Goal: Task Accomplishment & Management: Manage account settings

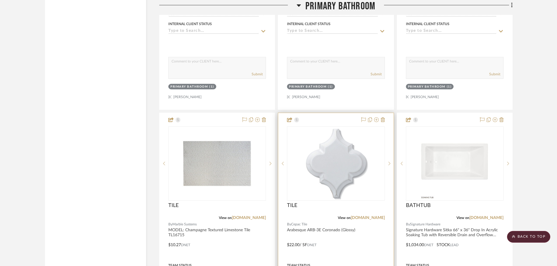
scroll to position [4235, 0]
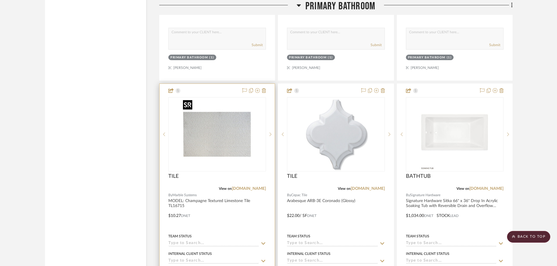
click at [214, 133] on img "0" at bounding box center [216, 134] width 73 height 73
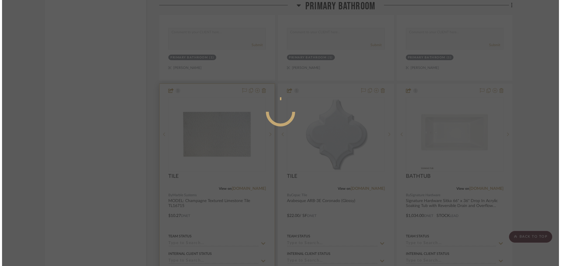
scroll to position [0, 0]
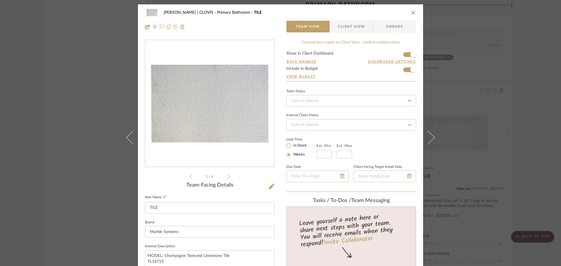
click at [411, 12] on icon "close" at bounding box center [413, 12] width 5 height 5
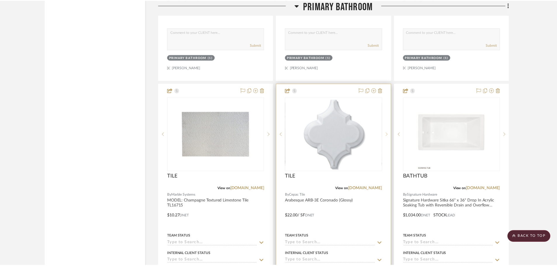
scroll to position [4235, 0]
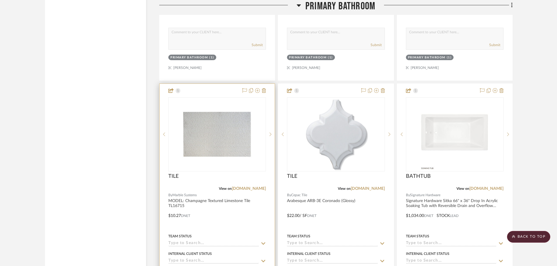
click at [225, 173] on div at bounding box center [216, 212] width 115 height 256
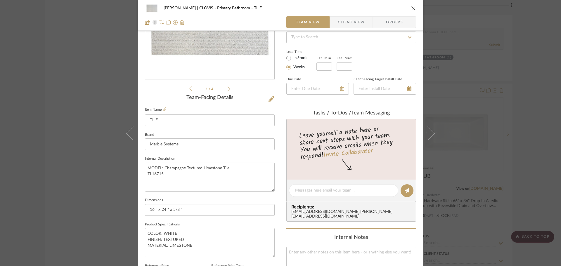
scroll to position [117, 0]
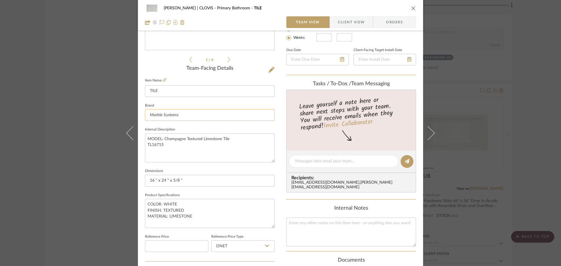
click at [183, 116] on input "Marble Systems" at bounding box center [210, 115] width 130 height 12
click at [196, 146] on textarea "MODEL: Champagne Textured Limestone Tile TL16715" at bounding box center [210, 147] width 130 height 29
drag, startPoint x: 190, startPoint y: 146, endPoint x: 145, endPoint y: 137, distance: 46.3
click at [145, 137] on textarea "MODEL: Champagne Textured Limestone Tile TL16715" at bounding box center [210, 147] width 130 height 29
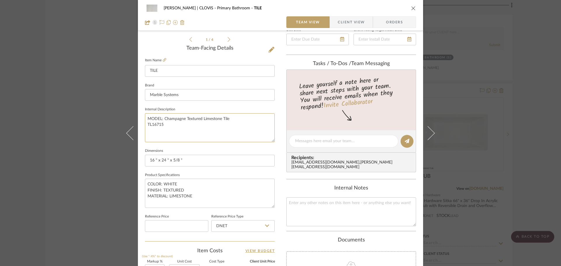
scroll to position [146, 0]
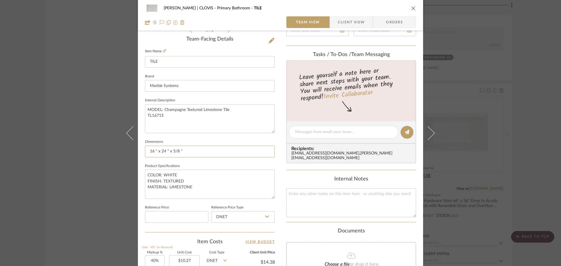
drag, startPoint x: 210, startPoint y: 153, endPoint x: 68, endPoint y: 143, distance: 142.0
click at [68, 143] on div "DUEKER | CLOVIS Primary Bathroom TILE Team View Client View Orders 1 / 4 Team-F…" at bounding box center [280, 133] width 561 height 266
click at [196, 187] on textarea "COLOR: WHITE FINISH: TEXTURED MATERIAL: LIMESTONE" at bounding box center [210, 184] width 130 height 29
click at [412, 7] on icon "close" at bounding box center [413, 8] width 5 height 5
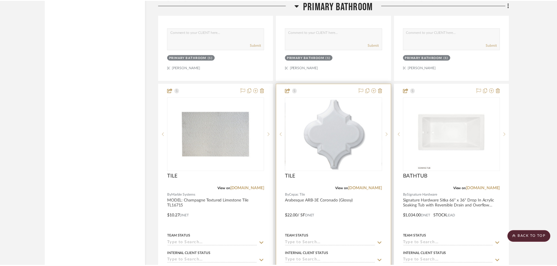
scroll to position [4235, 0]
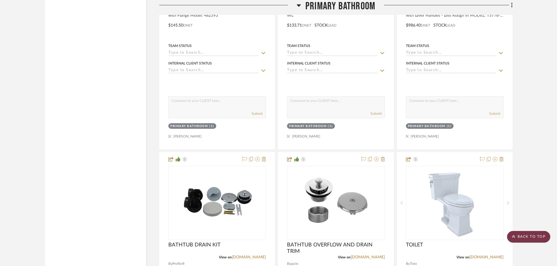
click at [522, 232] on scroll-to-top-button "BACK TO TOP" at bounding box center [528, 237] width 43 height 12
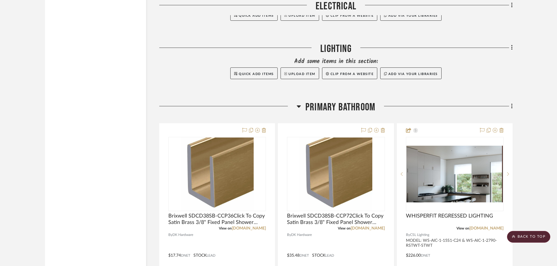
scroll to position [3505, 0]
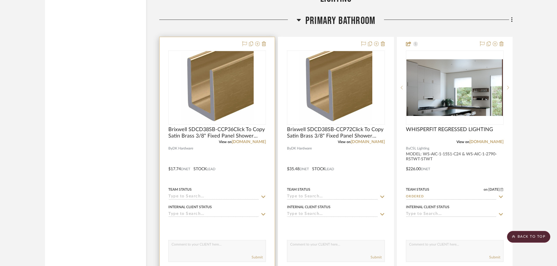
click at [209, 77] on img "0" at bounding box center [216, 87] width 73 height 73
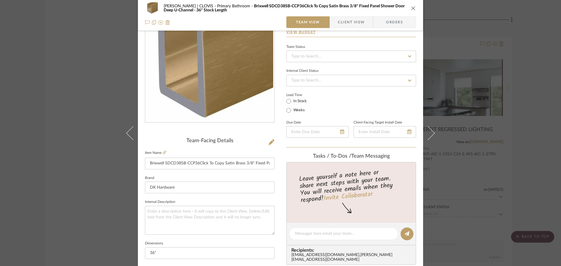
scroll to position [88, 0]
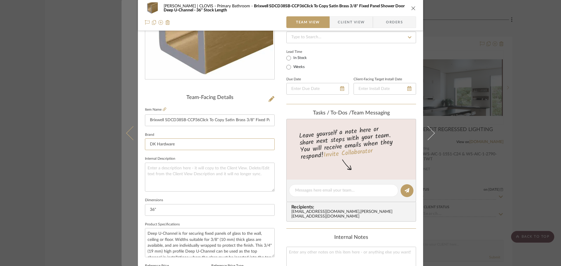
drag, startPoint x: 186, startPoint y: 144, endPoint x: 130, endPoint y: 145, distance: 55.8
click at [130, 145] on mat-dialog-content "DUEKER | CLOVIS Primary Bathroom Brixwell SDCD38SB-CCP36Click To Copy Satin Bra…" at bounding box center [280, 186] width 318 height 539
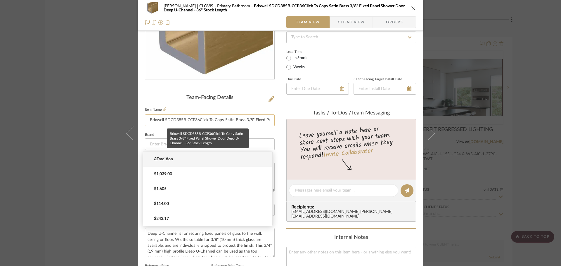
click at [233, 122] on input "Brixwell SDCD38SB-CCP36Click To Copy Satin Brass 3/8" Fixed Panel Shower Door D…" at bounding box center [210, 120] width 130 height 12
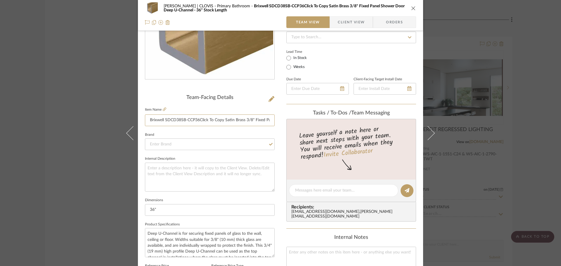
scroll to position [0, 96]
drag, startPoint x: 147, startPoint y: 121, endPoint x: 298, endPoint y: 118, distance: 151.0
click at [298, 118] on div "DUEKER | CLOVIS Primary Bathroom Brixwell SDCD38SB-CCP36Click To Copy Satin Bra…" at bounding box center [280, 186] width 285 height 539
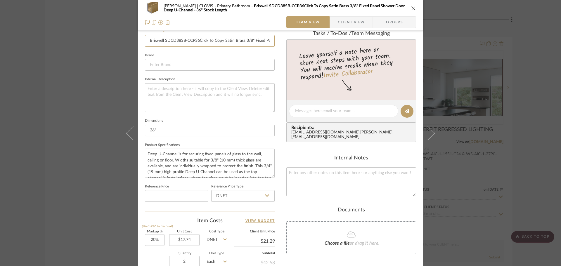
scroll to position [234, 0]
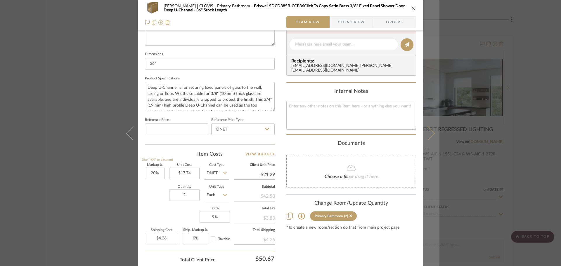
click at [427, 131] on icon at bounding box center [428, 133] width 14 height 14
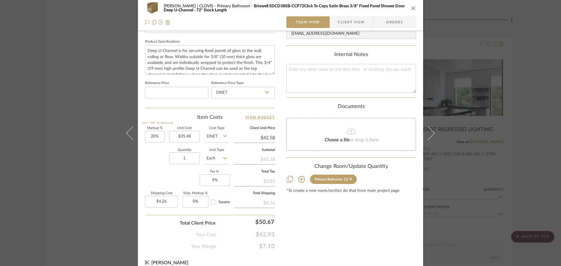
scroll to position [278, 0]
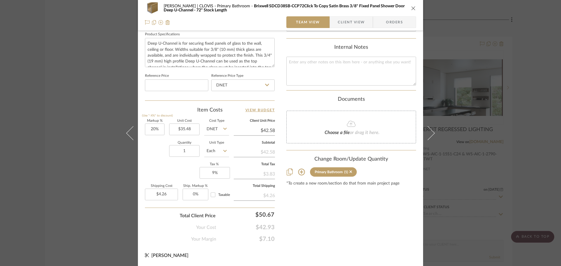
click at [412, 7] on icon "close" at bounding box center [413, 8] width 5 height 5
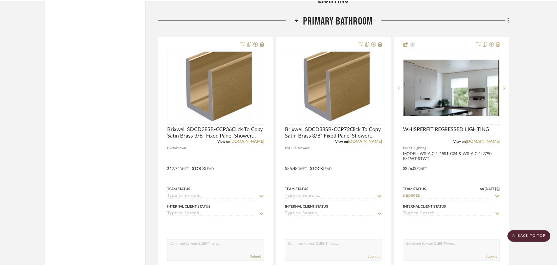
scroll to position [3505, 0]
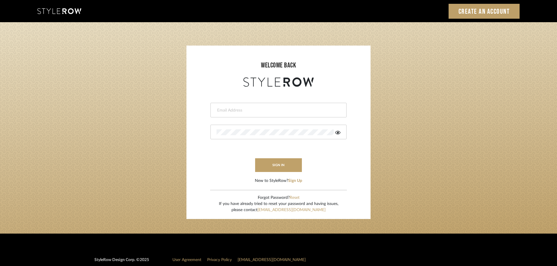
click at [291, 108] on input "email" at bounding box center [277, 110] width 122 height 6
type input "[PERSON_NAME][EMAIL_ADDRESS][DOMAIN_NAME]"
click at [286, 165] on button "sign in" at bounding box center [278, 165] width 47 height 14
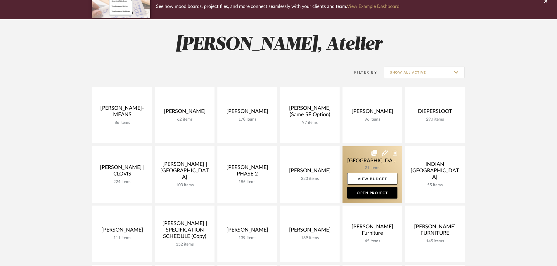
scroll to position [58, 0]
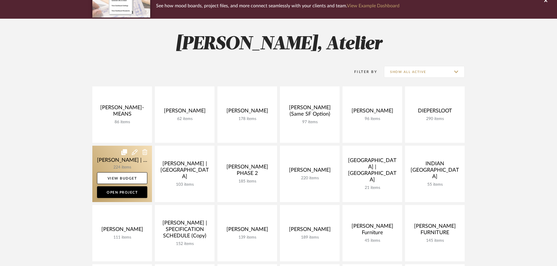
click at [126, 161] on link at bounding box center [122, 174] width 60 height 56
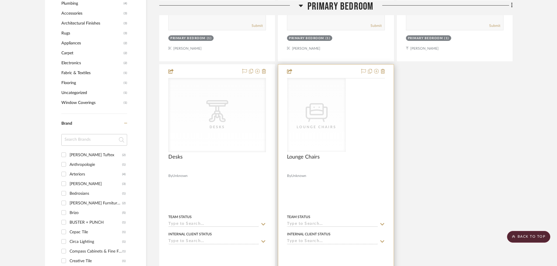
scroll to position [759, 0]
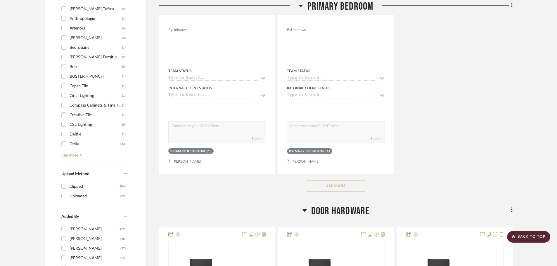
click at [340, 182] on button "See More" at bounding box center [336, 186] width 58 height 12
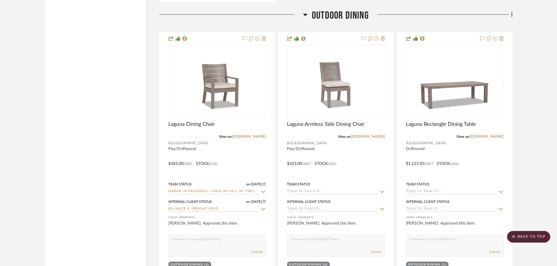
scroll to position [6191, 0]
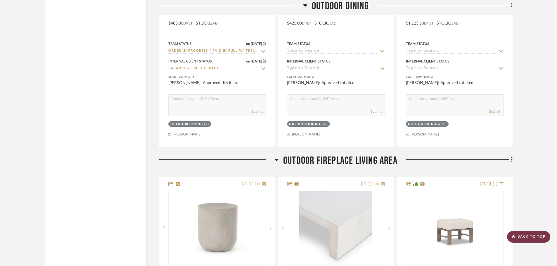
click at [523, 235] on scroll-to-top-button "BACK TO TOP" at bounding box center [528, 237] width 43 height 12
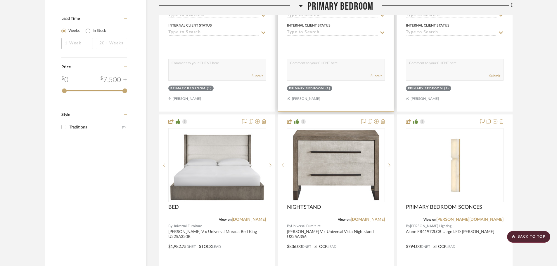
scroll to position [1139, 0]
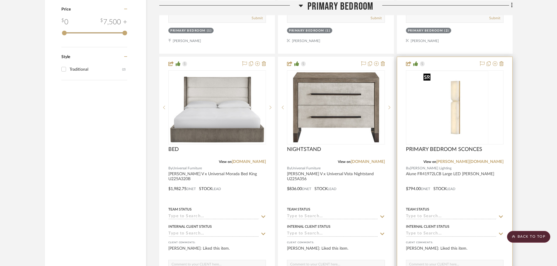
click at [440, 119] on img "0" at bounding box center [454, 107] width 67 height 73
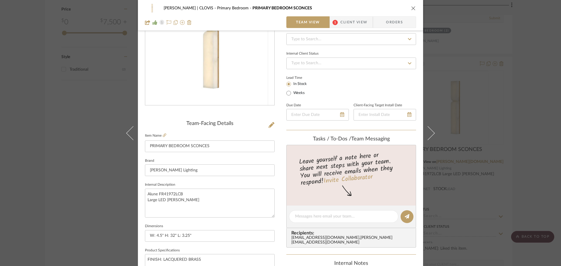
scroll to position [58, 0]
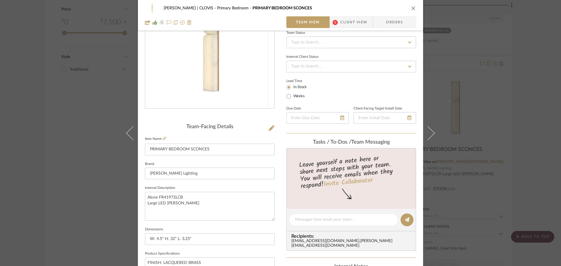
click at [411, 8] on icon "close" at bounding box center [413, 8] width 5 height 5
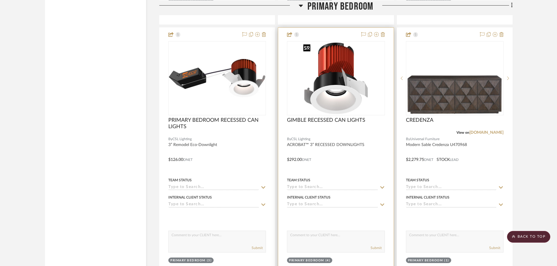
scroll to position [1431, 0]
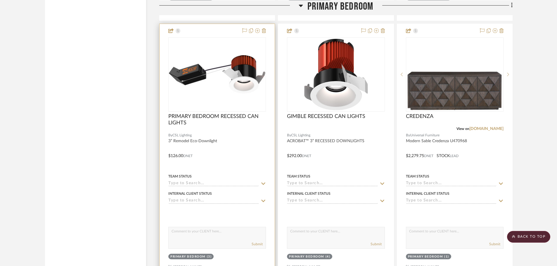
click at [0, 0] on img at bounding box center [0, 0] width 0 height 0
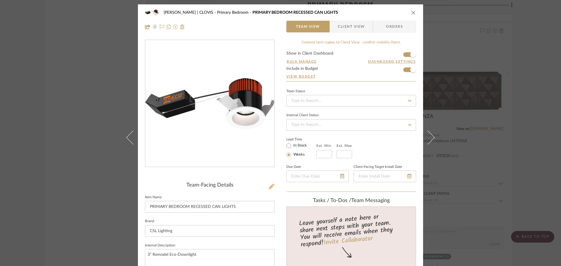
click at [272, 185] on button at bounding box center [271, 186] width 6 height 9
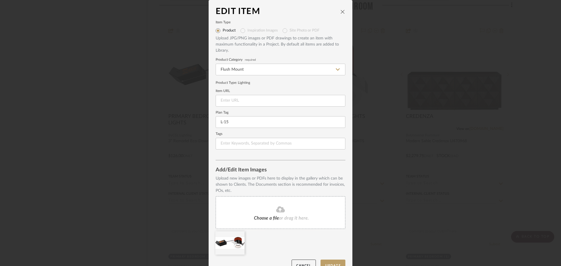
click at [342, 13] on icon "close" at bounding box center [342, 11] width 5 height 5
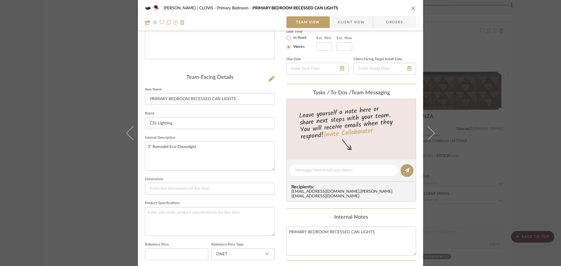
scroll to position [117, 0]
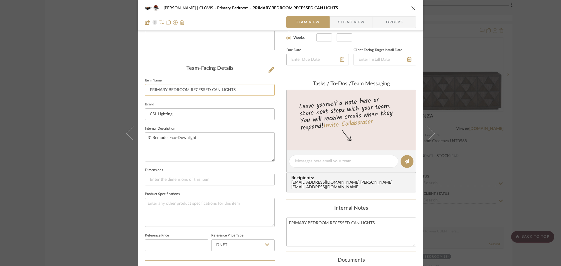
drag, startPoint x: 259, startPoint y: 91, endPoint x: 153, endPoint y: 93, distance: 106.6
click at [153, 93] on input "PRIMARY BEDROOM RECESSED CAN LIGHTS" at bounding box center [210, 90] width 130 height 12
click at [249, 90] on input "PRIMARY BEDROOM RECESSED CAN LIGHTS" at bounding box center [210, 90] width 130 height 12
drag, startPoint x: 249, startPoint y: 90, endPoint x: 138, endPoint y: 95, distance: 110.8
click at [138, 95] on div "DUEKER | CLOVIS Primary Bedroom PRIMARY BEDROOM RECESSED CAN LIGHTS Team View C…" at bounding box center [280, 157] width 285 height 538
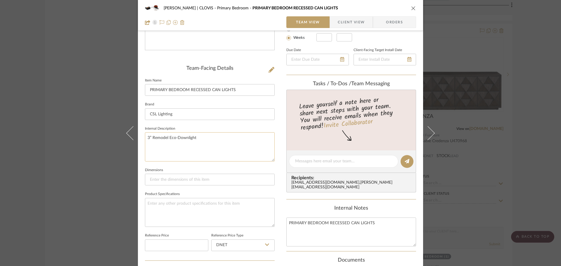
click at [228, 143] on textarea "3” Remodel Eco-Downlight" at bounding box center [210, 146] width 130 height 29
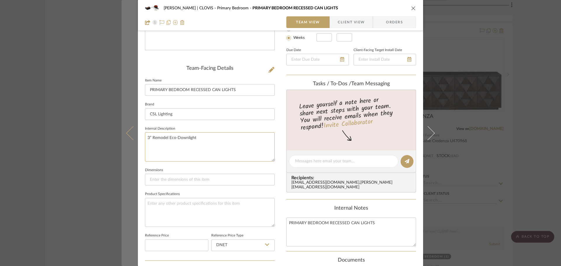
drag, startPoint x: 224, startPoint y: 138, endPoint x: 125, endPoint y: 135, distance: 98.7
click at [125, 135] on mat-dialog-content "DUEKER | CLOVIS Primary Bedroom PRIMARY BEDROOM RECESSED CAN LIGHTS Team View C…" at bounding box center [280, 157] width 318 height 538
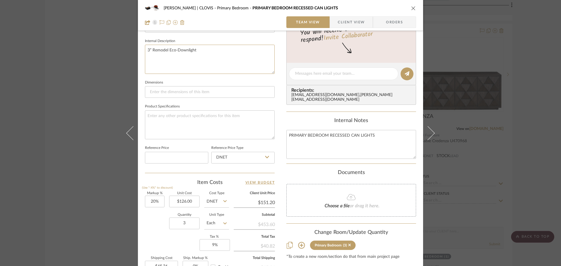
scroll to position [277, 0]
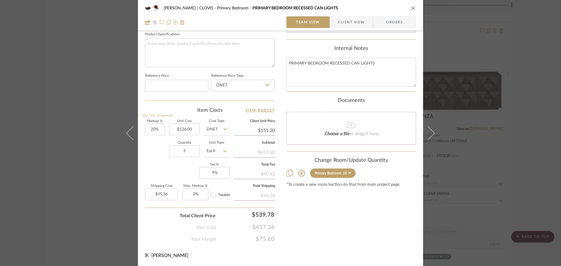
click at [415, 10] on div "DUEKER | CLOVIS Primary Bedroom PRIMARY BEDROOM RECESSED CAN LIGHTS Team View C…" at bounding box center [280, 15] width 285 height 31
click at [411, 10] on icon "close" at bounding box center [413, 8] width 5 height 5
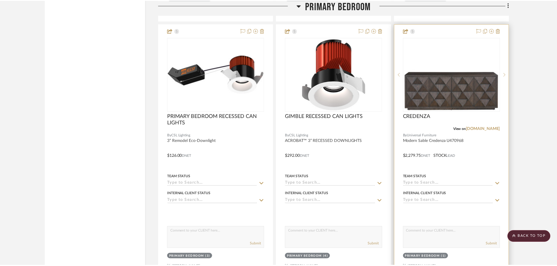
scroll to position [1431, 0]
